Goal: Navigation & Orientation: Find specific page/section

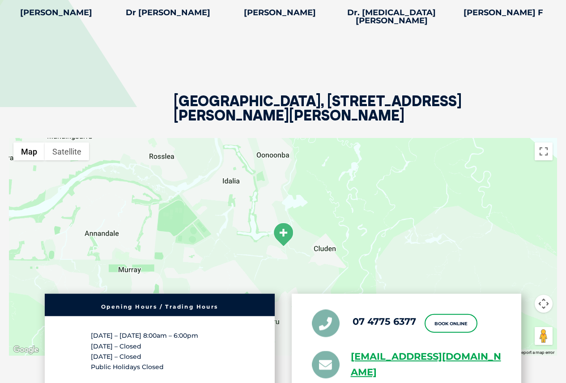
scroll to position [1387, 0]
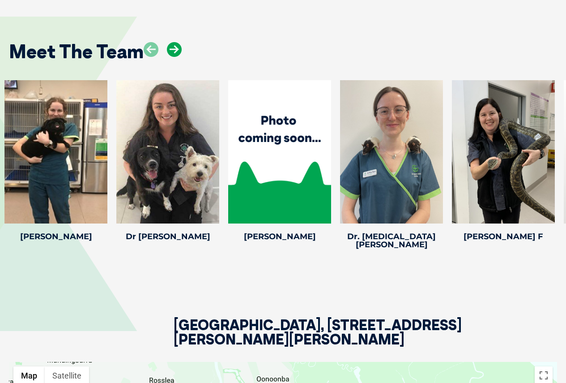
click at [176, 43] on icon at bounding box center [174, 49] width 15 height 15
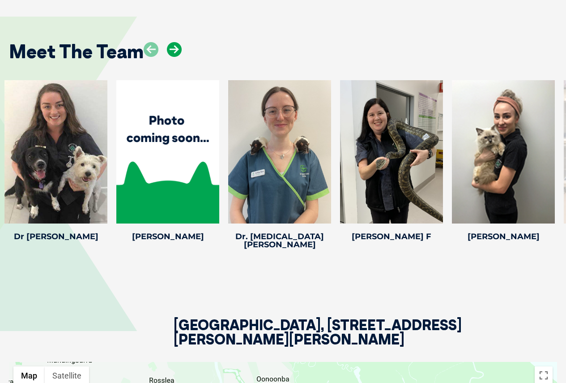
click at [178, 47] on icon at bounding box center [174, 49] width 15 height 15
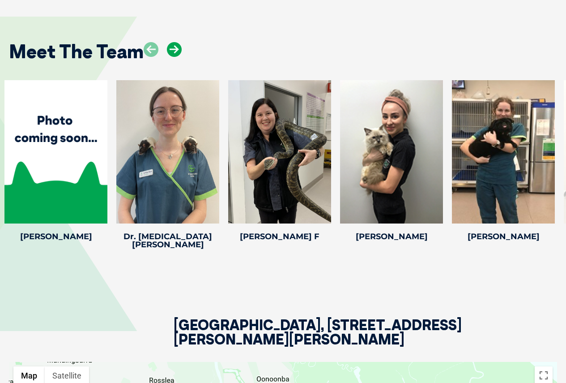
click at [178, 47] on icon at bounding box center [174, 49] width 15 height 15
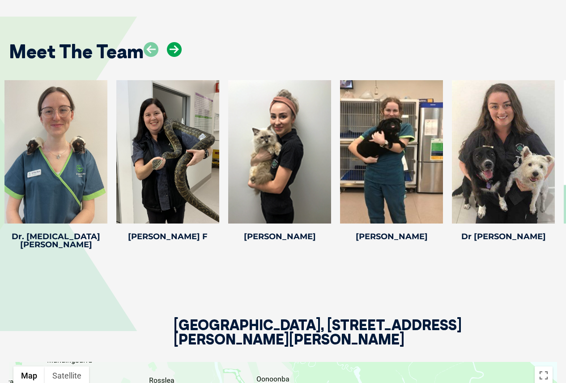
click at [178, 47] on icon at bounding box center [174, 49] width 15 height 15
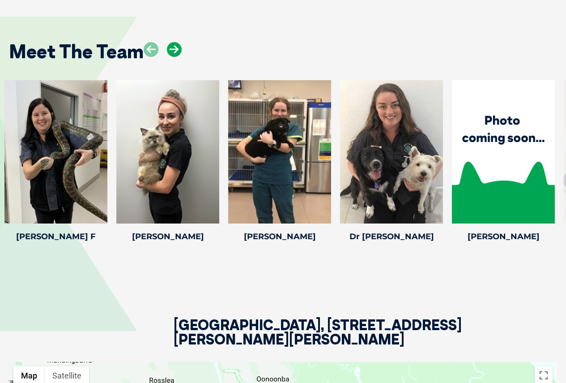
click at [178, 46] on icon at bounding box center [174, 49] width 15 height 15
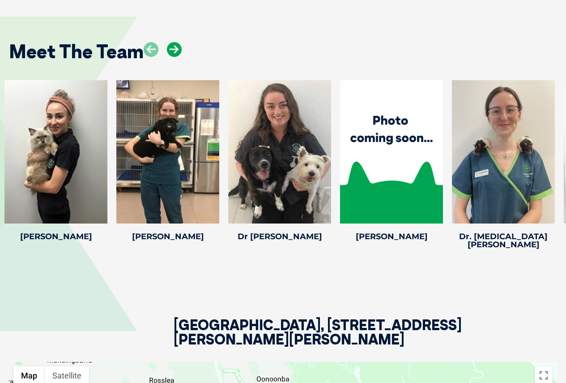
click at [174, 49] on icon at bounding box center [174, 49] width 15 height 15
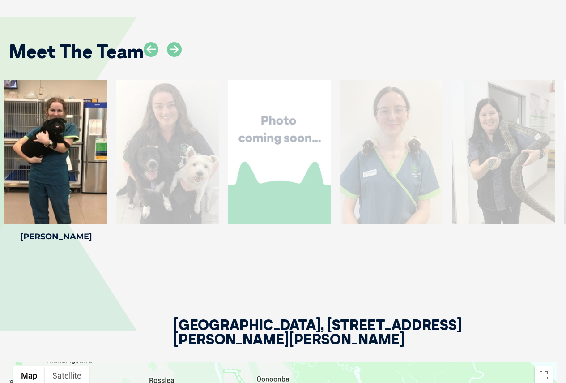
click at [319, 273] on div "Meet The Team Dr [PERSON_NAME] Dr [PERSON_NAME] Dr [PERSON_NAME] had two parent…" at bounding box center [283, 139] width 566 height 299
click at [174, 51] on icon at bounding box center [174, 49] width 15 height 15
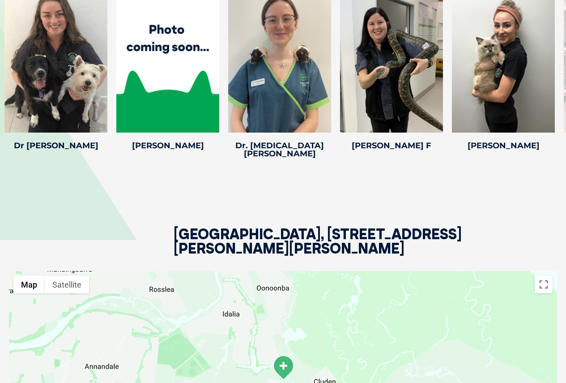
scroll to position [1342, 0]
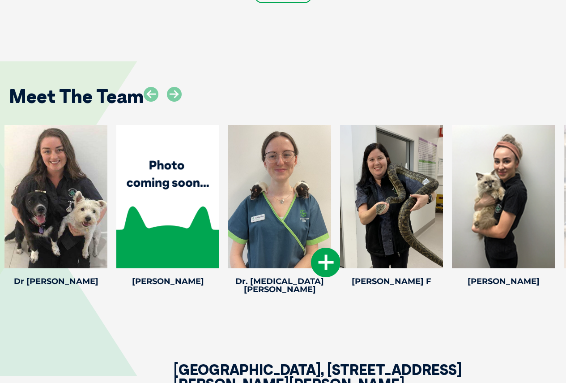
click at [318, 264] on icon at bounding box center [326, 262] width 30 height 30
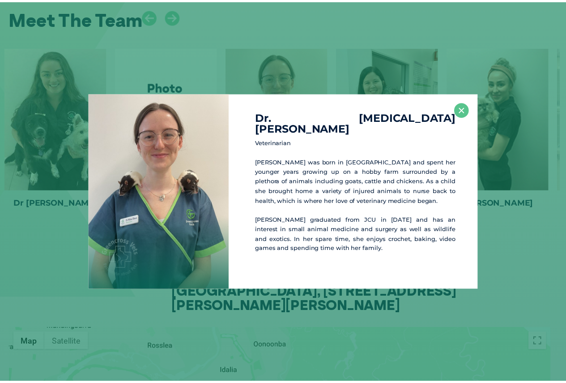
scroll to position [1421, 0]
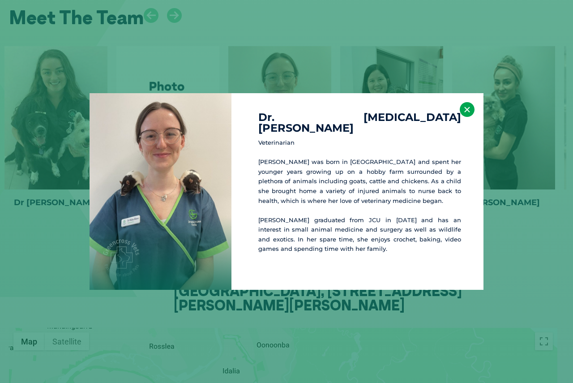
click at [464, 111] on button "×" at bounding box center [467, 109] width 15 height 15
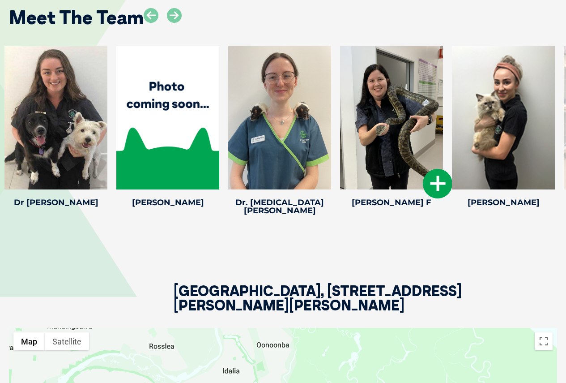
click at [437, 179] on icon at bounding box center [438, 184] width 30 height 30
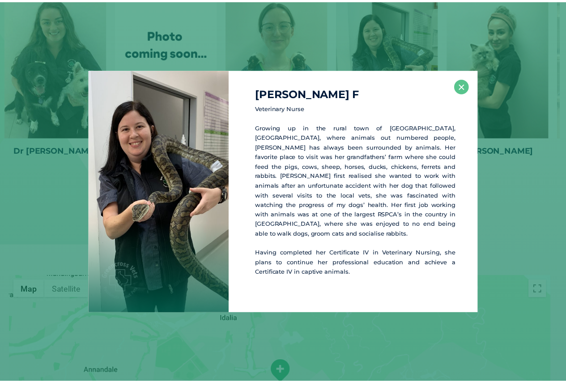
scroll to position [1483, 0]
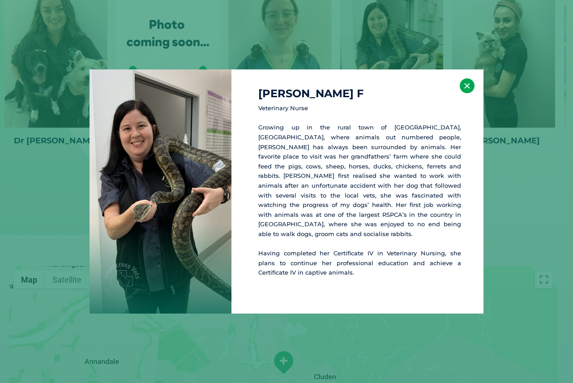
click at [466, 90] on button "×" at bounding box center [467, 85] width 15 height 15
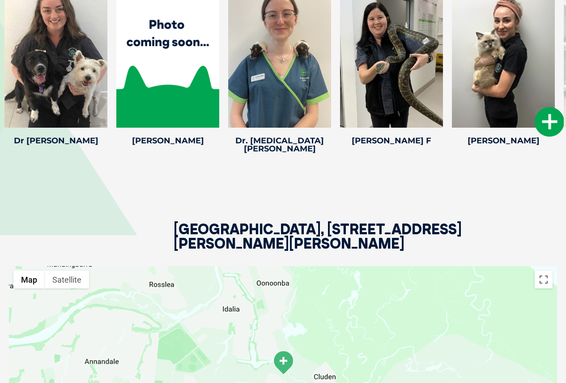
click at [549, 125] on icon at bounding box center [550, 122] width 30 height 30
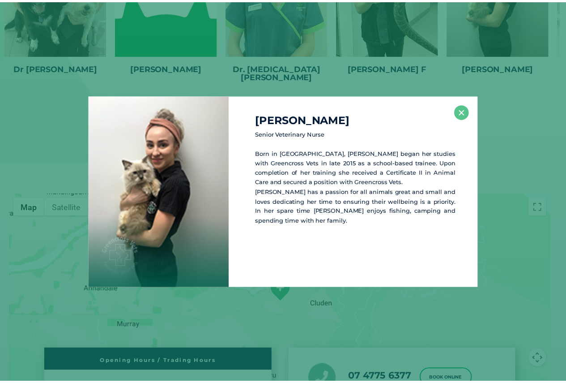
scroll to position [1562, 0]
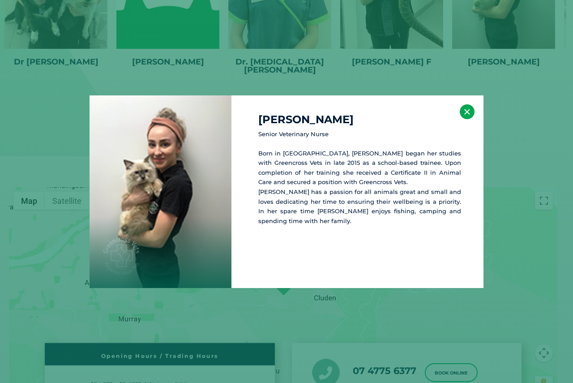
click at [461, 115] on button "×" at bounding box center [467, 111] width 15 height 15
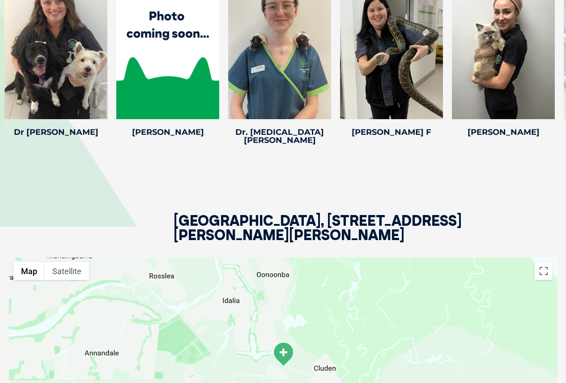
scroll to position [1383, 0]
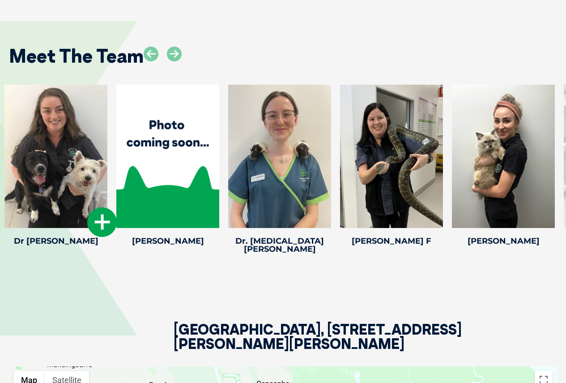
click at [90, 226] on icon at bounding box center [102, 222] width 30 height 30
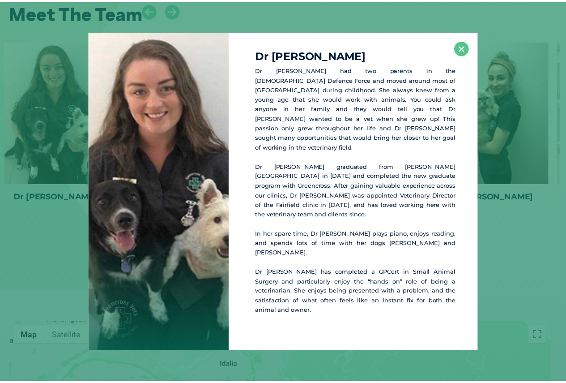
scroll to position [1429, 0]
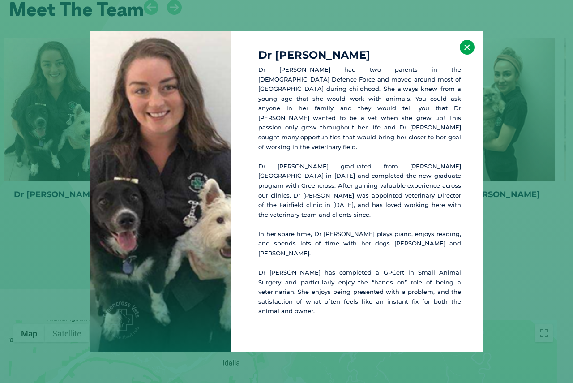
click at [465, 55] on button "×" at bounding box center [467, 47] width 15 height 15
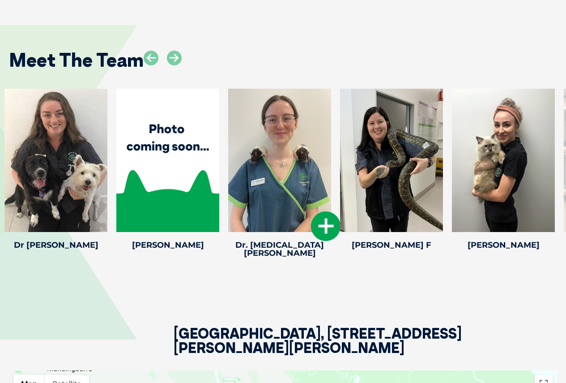
scroll to position [1295, 0]
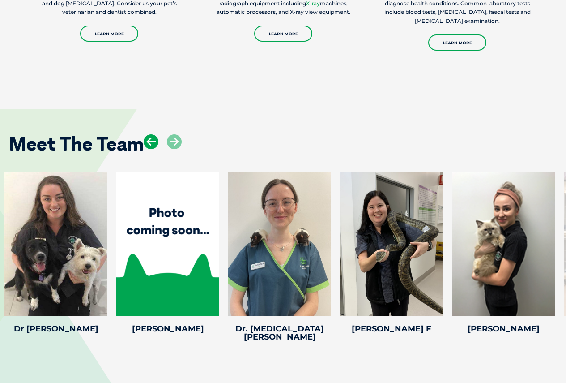
click at [146, 140] on icon at bounding box center [151, 141] width 15 height 15
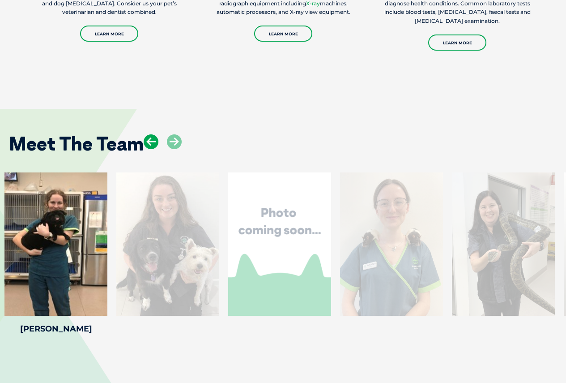
click at [149, 143] on icon at bounding box center [151, 141] width 15 height 15
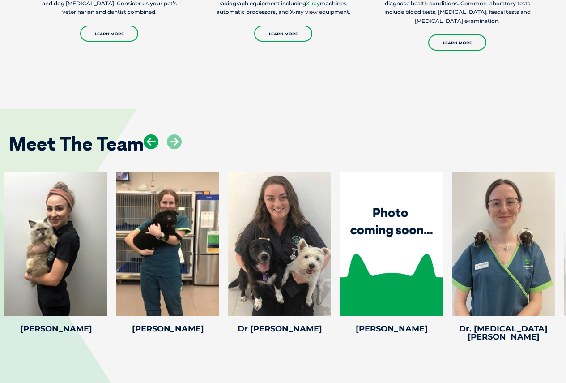
click at [149, 143] on icon at bounding box center [151, 141] width 15 height 15
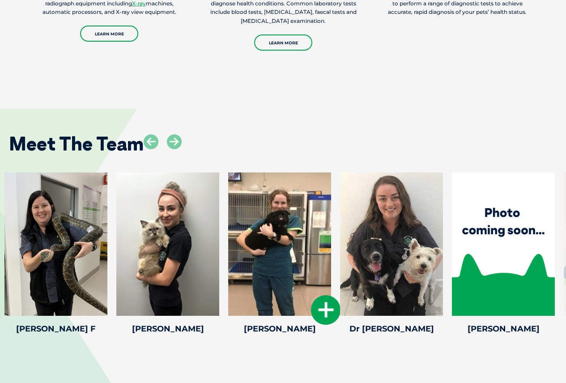
click at [325, 313] on icon at bounding box center [326, 310] width 30 height 30
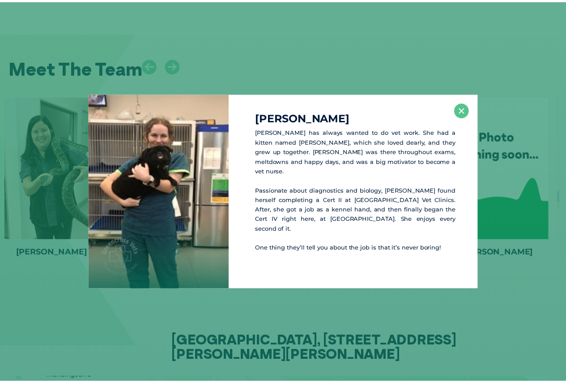
scroll to position [1374, 0]
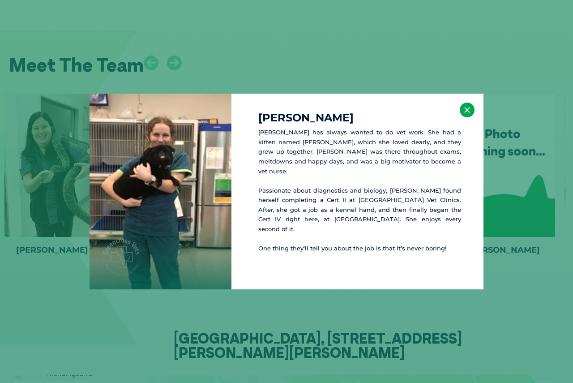
click at [469, 108] on button "×" at bounding box center [467, 109] width 15 height 15
